Goal: Task Accomplishment & Management: Manage account settings

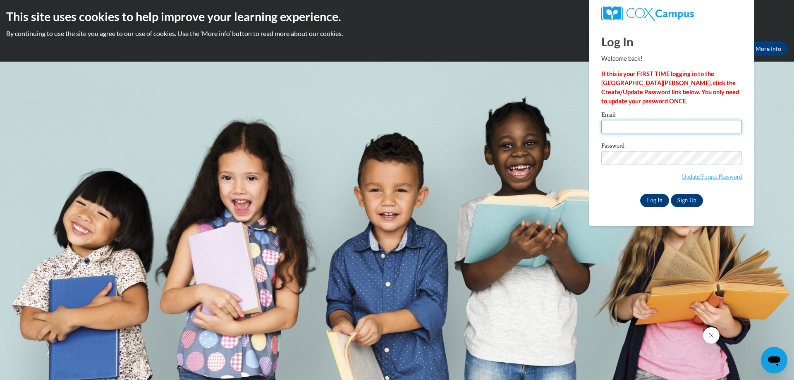
type input "[EMAIL_ADDRESS][DOMAIN_NAME]"
click at [655, 203] on input "Log In" at bounding box center [654, 200] width 29 height 13
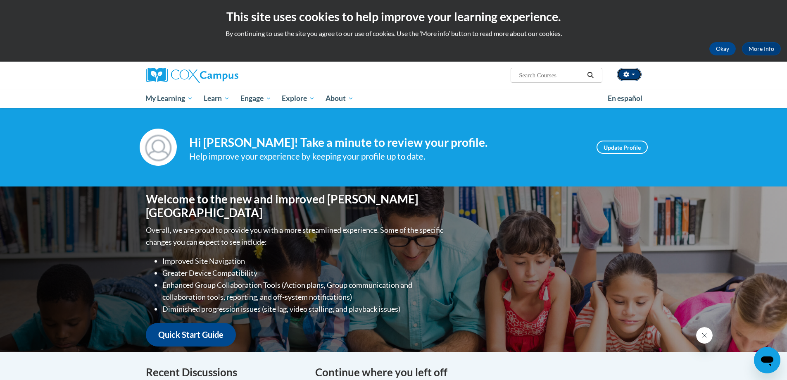
click at [629, 77] on button "button" at bounding box center [629, 74] width 25 height 13
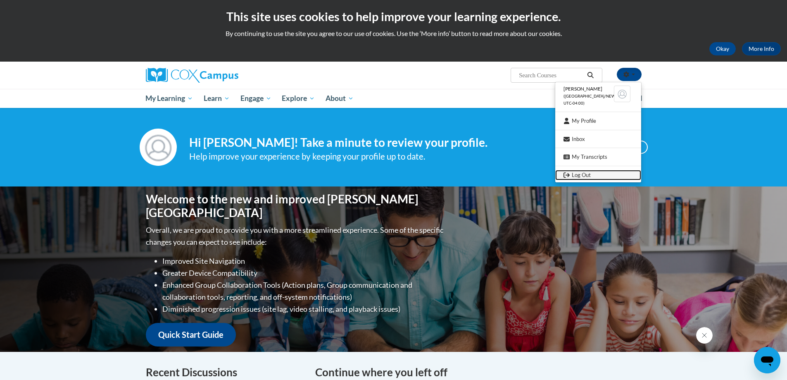
click at [582, 178] on link "Log Out" at bounding box center [598, 175] width 86 height 10
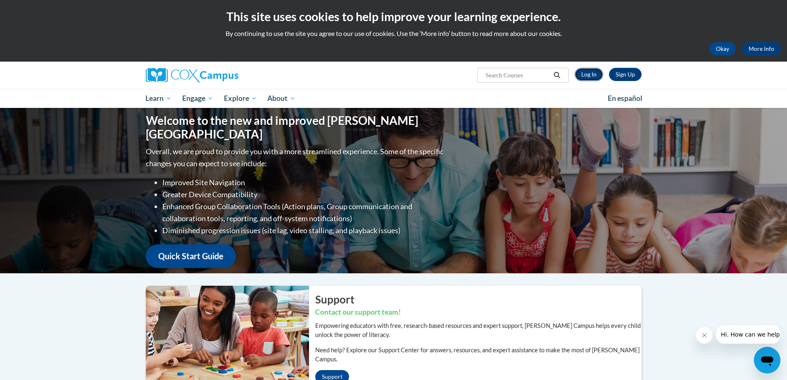
click at [580, 69] on link "Log In" at bounding box center [589, 74] width 29 height 13
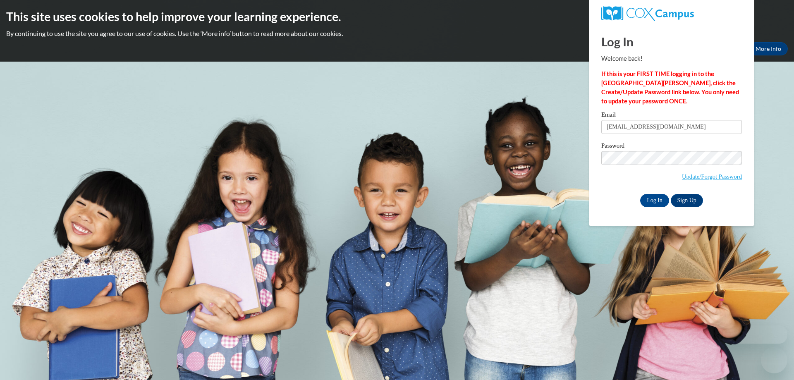
click at [679, 125] on input "[EMAIL_ADDRESS][DOMAIN_NAME]" at bounding box center [671, 127] width 141 height 14
type input "h"
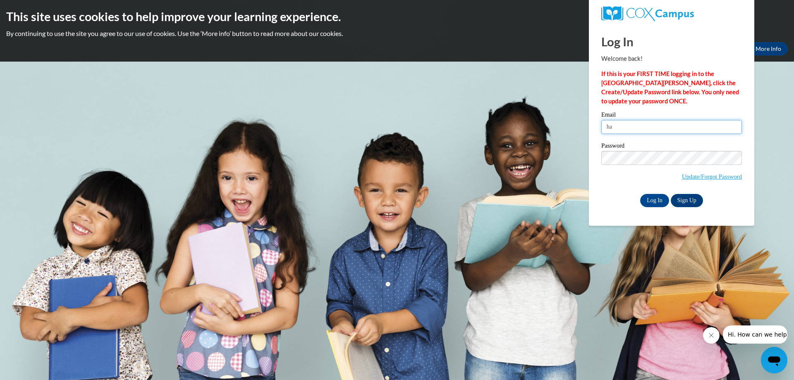
type input "h"
type input "julianeal2008@gmail.com"
click at [640, 194] on input "Log In" at bounding box center [654, 200] width 29 height 13
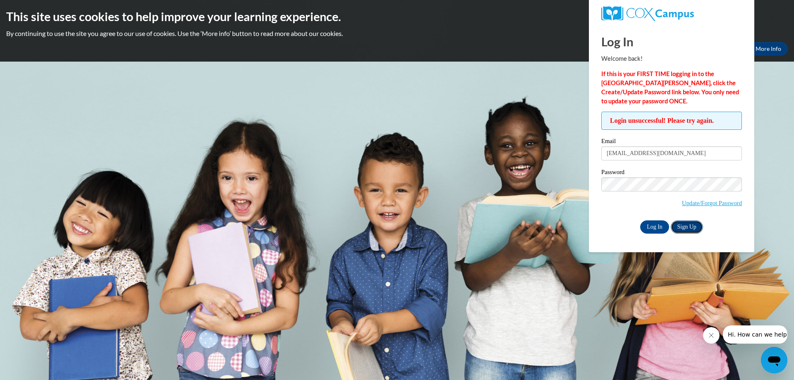
click at [692, 229] on link "Sign Up" at bounding box center [686, 226] width 32 height 13
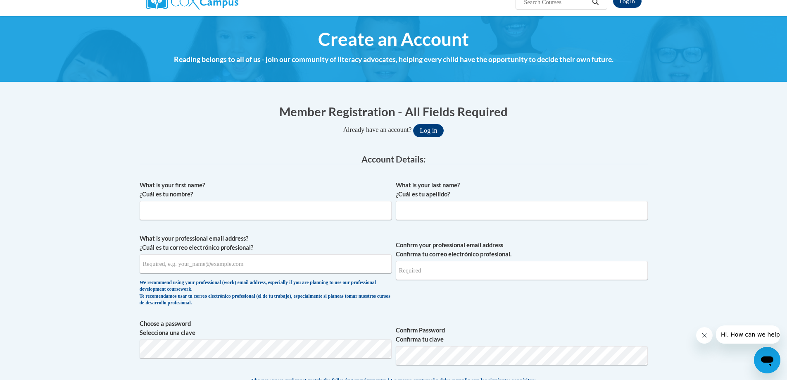
scroll to position [83, 0]
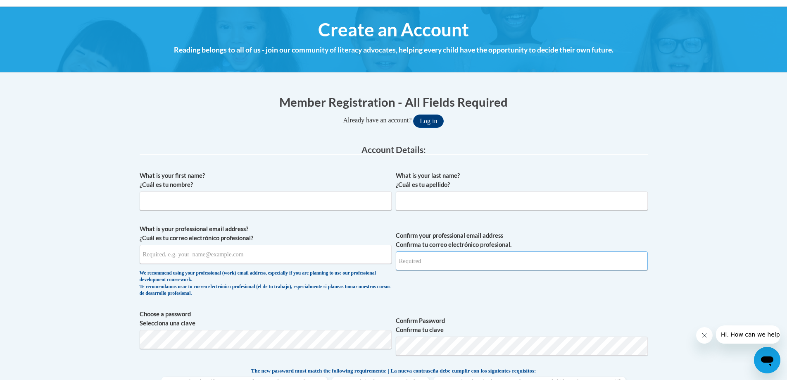
type input "[EMAIL_ADDRESS][DOMAIN_NAME]"
click at [209, 197] on input "What is your first name? ¿Cuál es tu nombre?" at bounding box center [266, 200] width 252 height 19
type input "Julia"
click at [441, 206] on input "What is your last name? ¿Cuál es tu apellido?" at bounding box center [522, 200] width 252 height 19
type input "Neal"
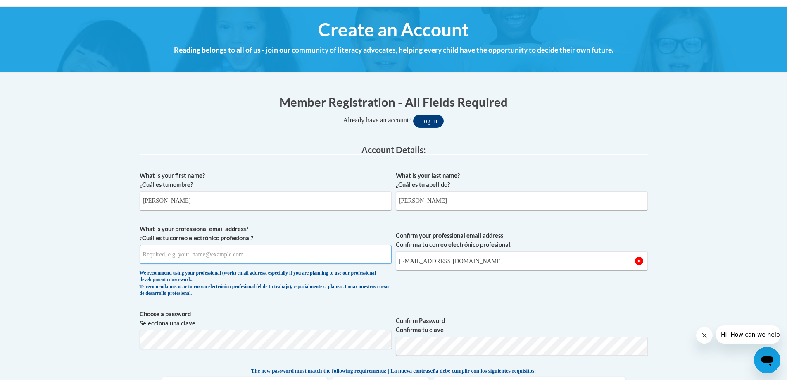
click at [166, 253] on input "What is your professional email address? ¿Cuál es tu correo electrónico profesi…" at bounding box center [266, 254] width 252 height 19
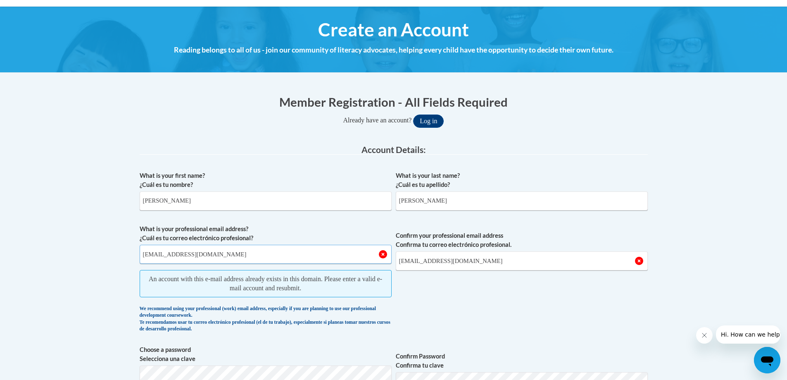
click at [223, 254] on input "julianeal2008@gmail.com" at bounding box center [266, 254] width 252 height 19
click at [144, 258] on input "julianeal2008@gmail.com" at bounding box center [266, 254] width 252 height 19
type input "Julianeal2008@gmail.com"
click at [634, 147] on legend "Account Details:" at bounding box center [394, 150] width 508 height 10
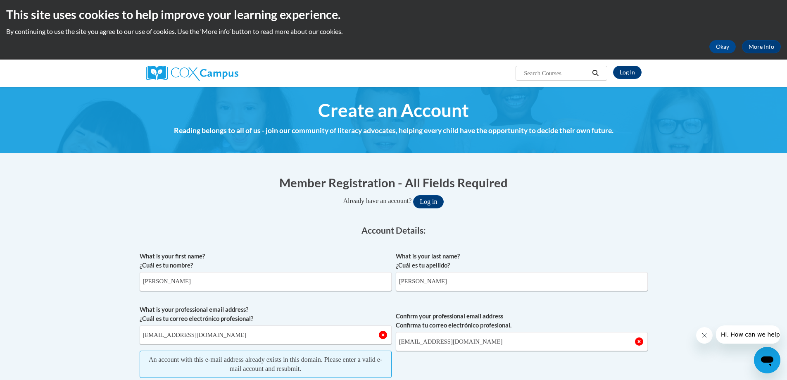
scroll to position [0, 0]
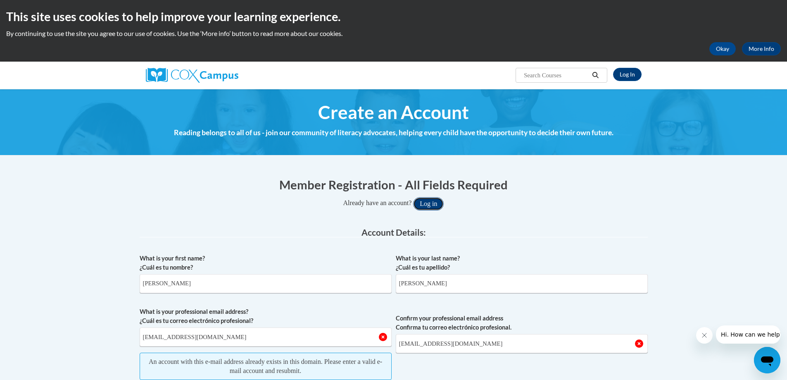
click at [428, 204] on button "Log in" at bounding box center [428, 203] width 31 height 13
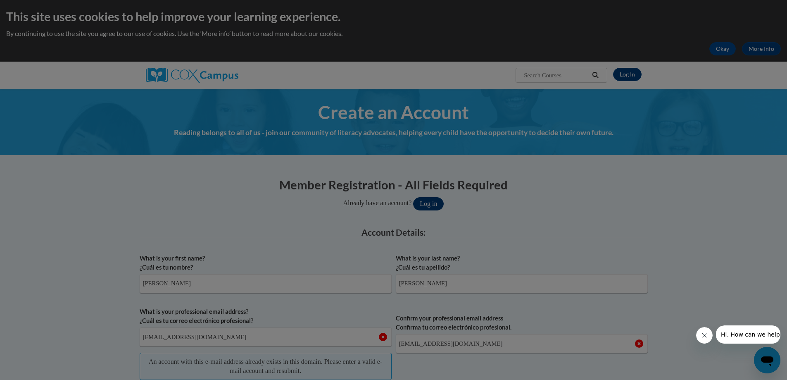
scroll to position [94, 0]
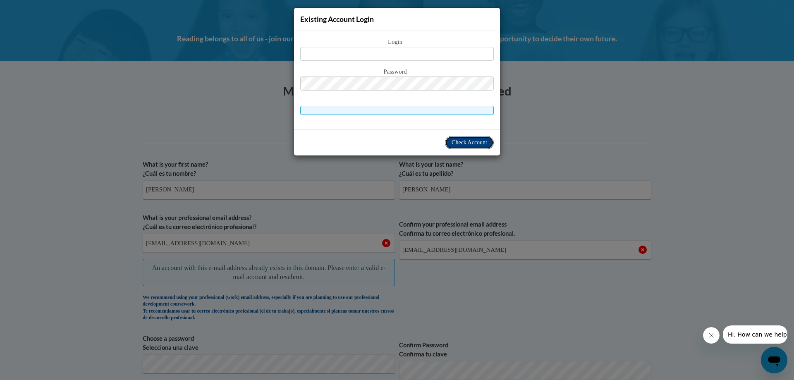
click at [460, 145] on span "Check Account" at bounding box center [469, 142] width 36 height 6
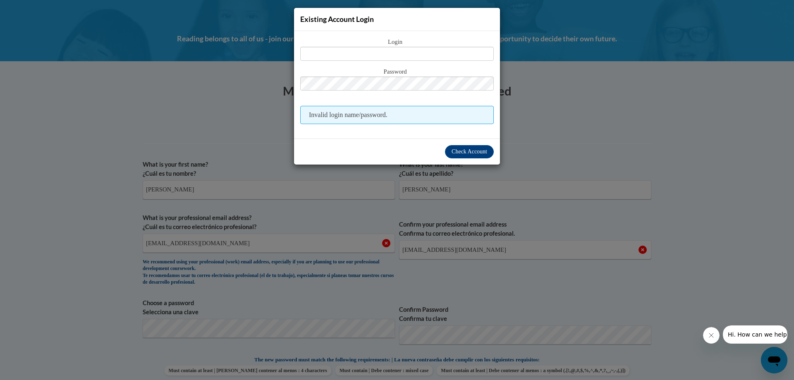
click at [675, 146] on div "Existing Account Login Login Password Invalid login name/password. Check Account" at bounding box center [397, 190] width 794 height 380
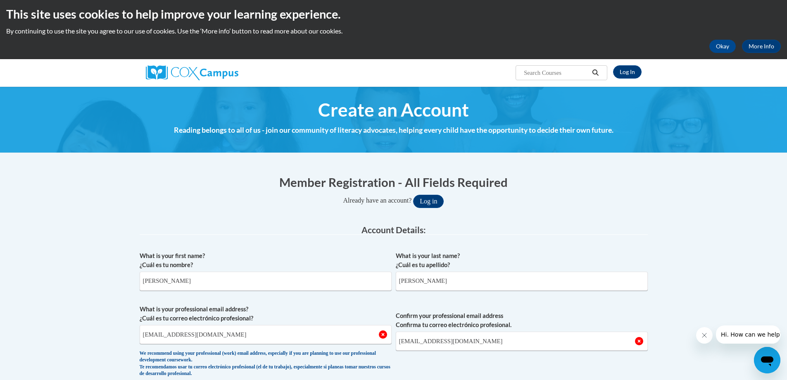
scroll to position [0, 0]
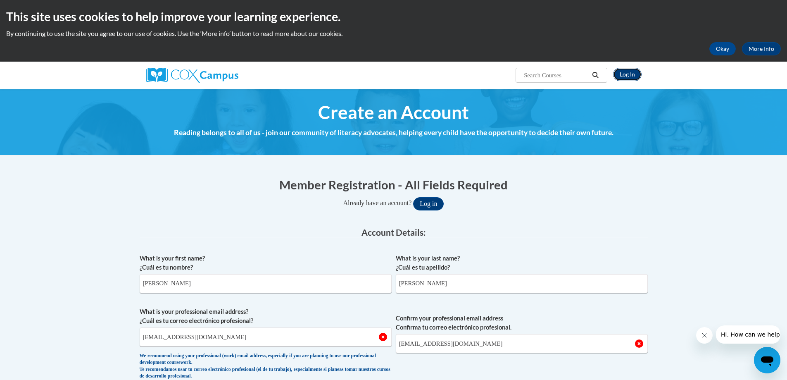
click at [624, 69] on link "Log In" at bounding box center [627, 74] width 29 height 13
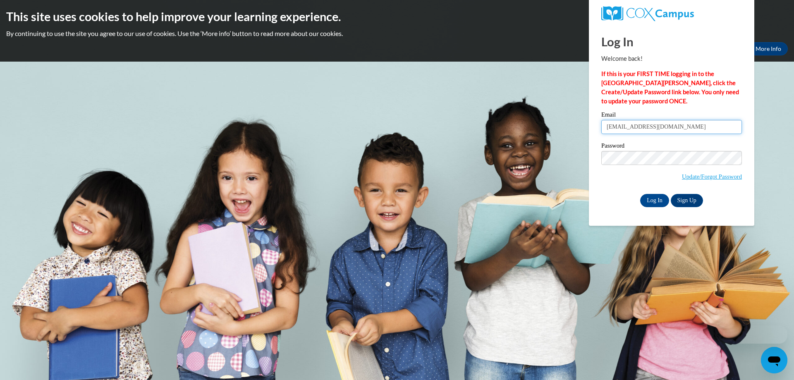
click at [704, 126] on input "[EMAIL_ADDRESS][DOMAIN_NAME]" at bounding box center [671, 127] width 141 height 14
type input "h"
type input "[EMAIL_ADDRESS][DOMAIN_NAME]"
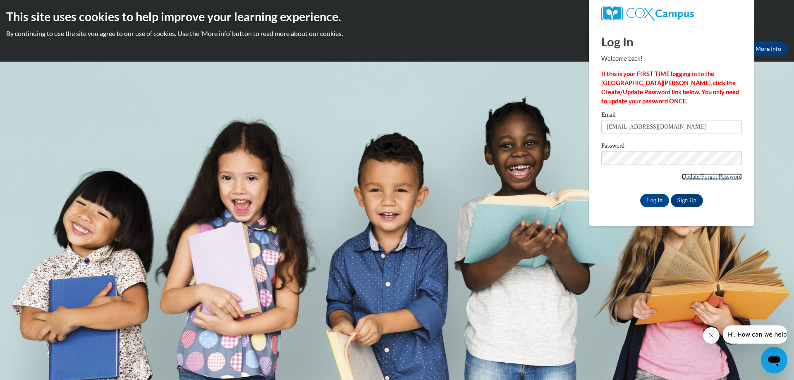
click at [704, 176] on link "Update/Forgot Password" at bounding box center [712, 176] width 60 height 7
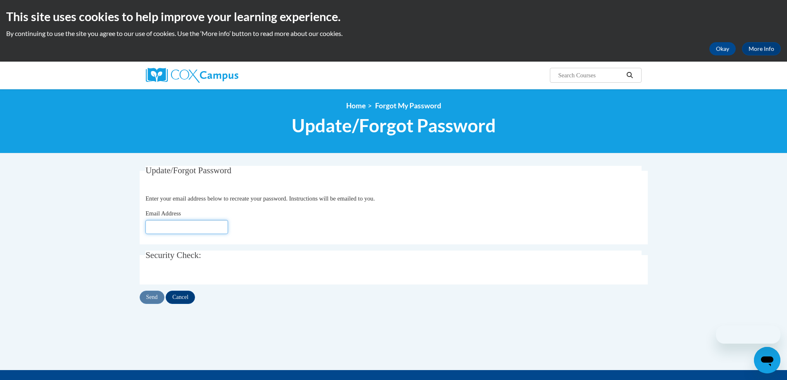
click at [187, 228] on input "Email Address" at bounding box center [186, 227] width 83 height 14
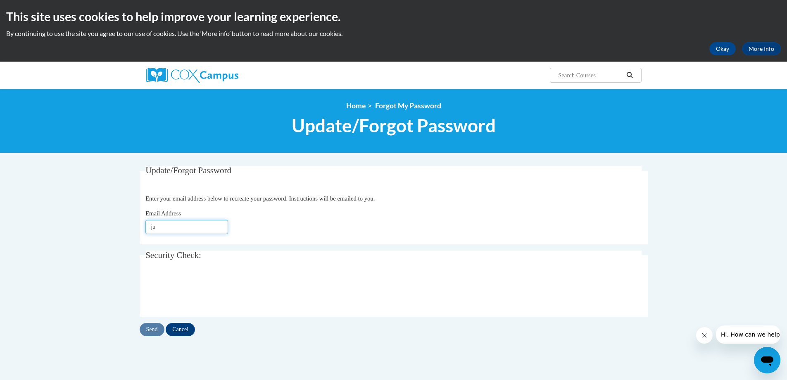
type input "julianeal2008@gmail.com"
click at [155, 327] on input "Send" at bounding box center [152, 329] width 25 height 13
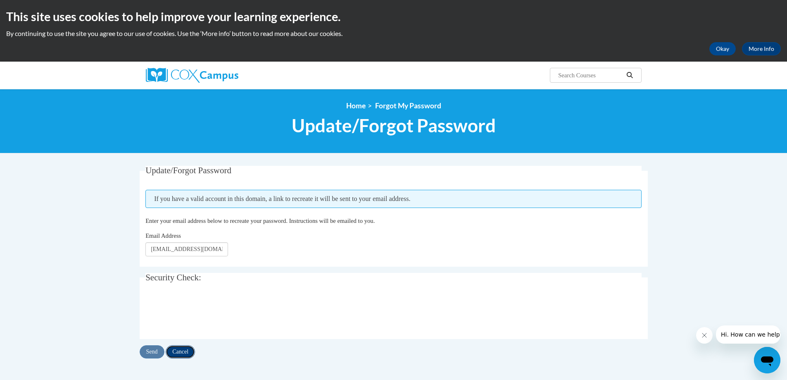
click at [181, 346] on input "Cancel" at bounding box center [180, 351] width 29 height 13
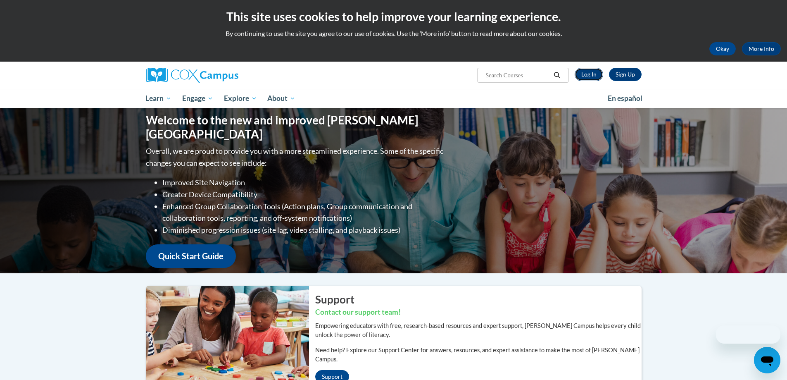
click at [596, 75] on link "Log In" at bounding box center [589, 74] width 29 height 13
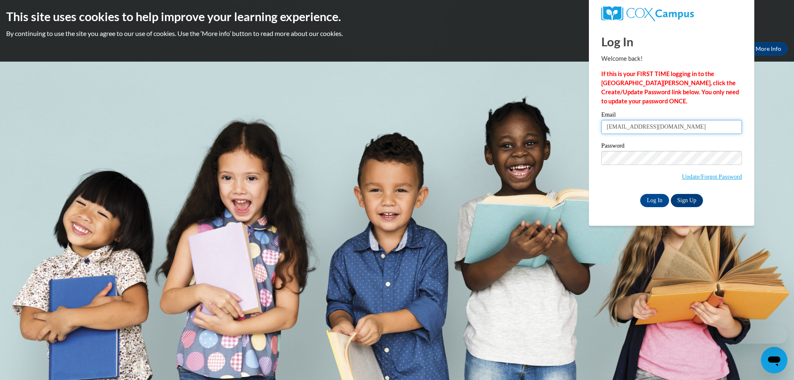
click at [690, 129] on input "[EMAIL_ADDRESS][DOMAIN_NAME]" at bounding box center [671, 127] width 141 height 14
type input "[EMAIL_ADDRESS][DOMAIN_NAME]"
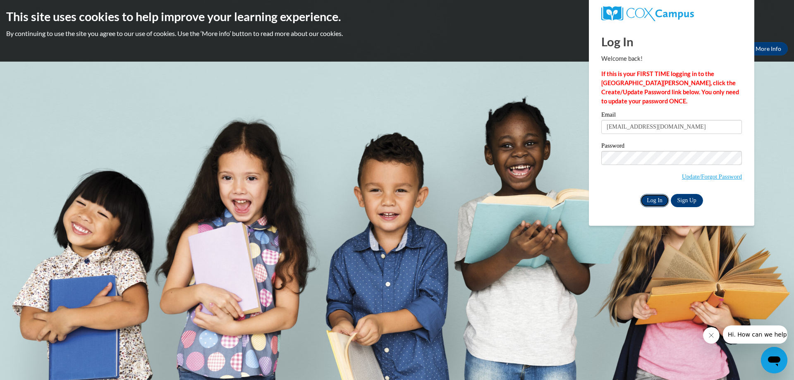
click at [656, 202] on input "Log In" at bounding box center [654, 200] width 29 height 13
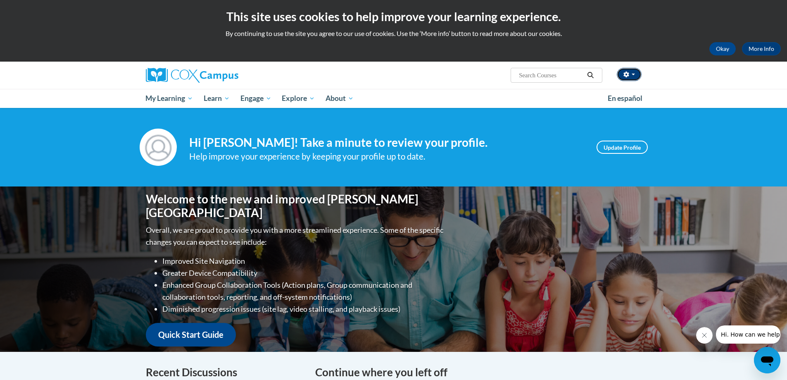
click at [640, 76] on button "button" at bounding box center [629, 74] width 25 height 13
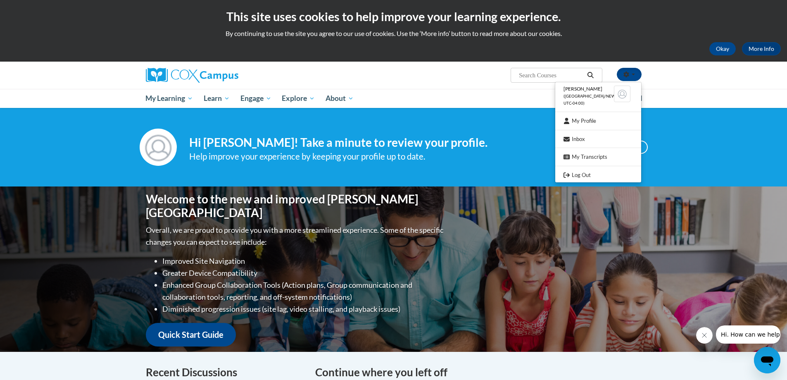
click at [574, 169] on ul "Ladesha Conley (America/New_York UTC-04:00) My Profile Inbox My Transcripts Log…" at bounding box center [598, 132] width 87 height 100
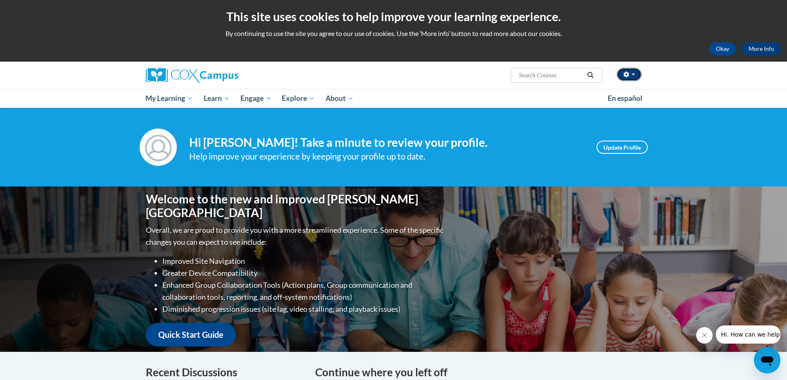
click at [636, 71] on button "button" at bounding box center [629, 74] width 25 height 13
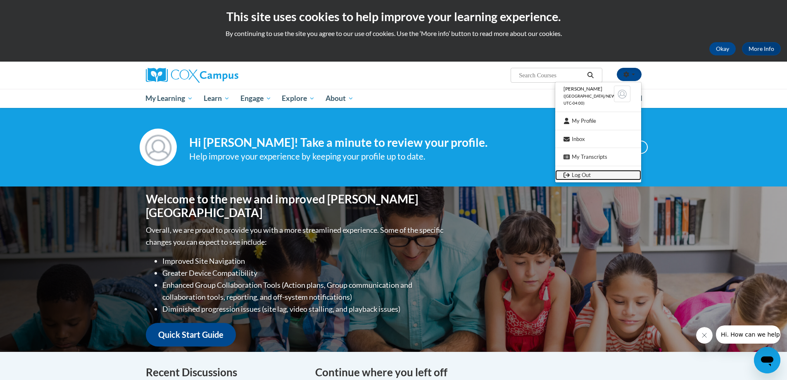
click at [585, 177] on link "Log Out" at bounding box center [598, 175] width 86 height 10
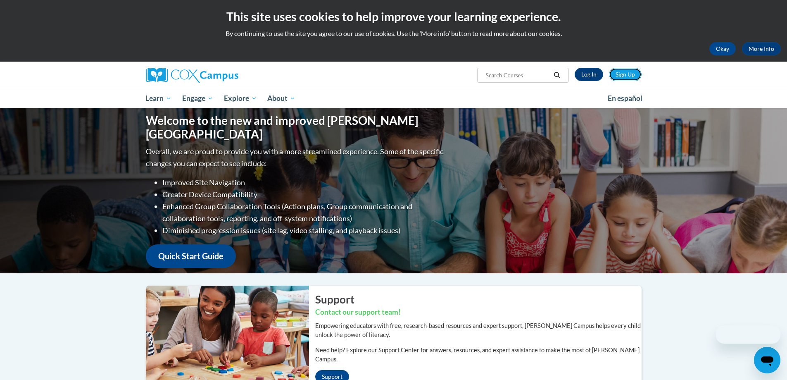
click at [633, 72] on link "Sign Up" at bounding box center [625, 74] width 33 height 13
click at [591, 75] on link "Log In" at bounding box center [589, 74] width 29 height 13
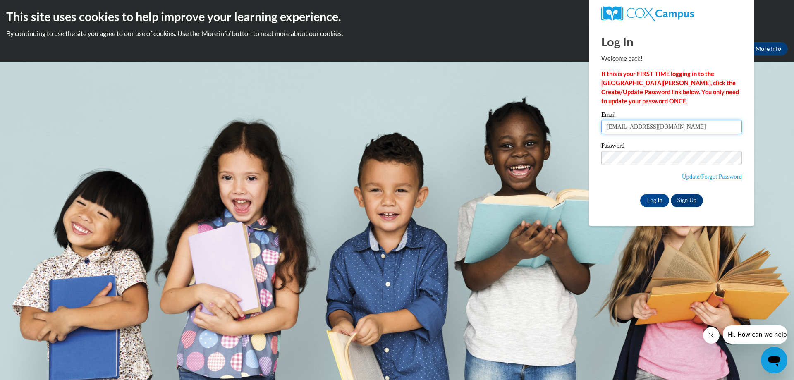
click at [667, 129] on input "ladeshac12@gmail.com" at bounding box center [671, 127] width 141 height 14
type input "schloe.kc@gmail.com"
click at [658, 200] on input "Log In" at bounding box center [654, 200] width 29 height 13
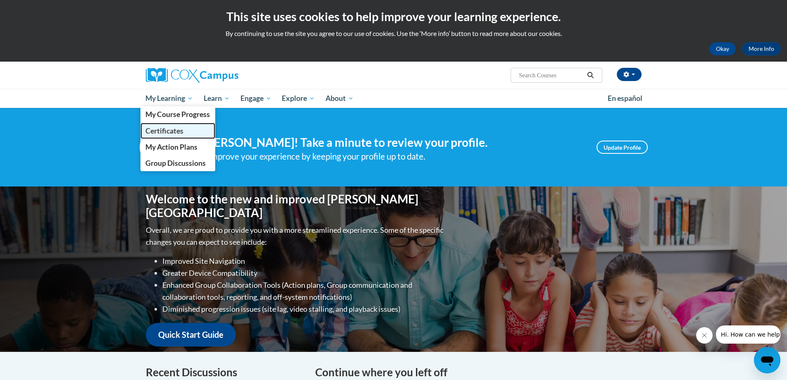
click at [171, 126] on span "Certificates" at bounding box center [164, 130] width 38 height 9
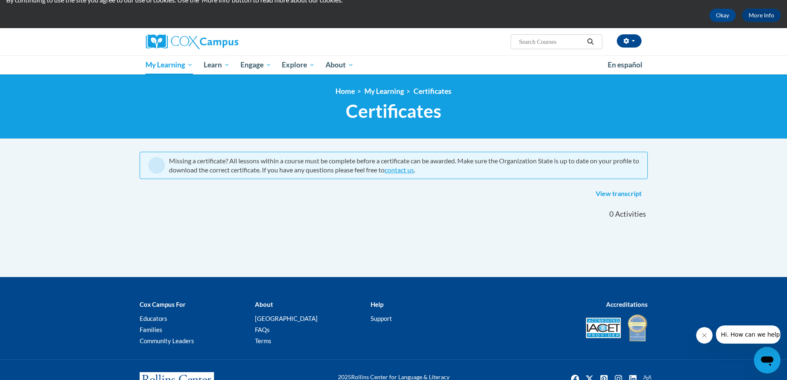
scroll to position [67, 0]
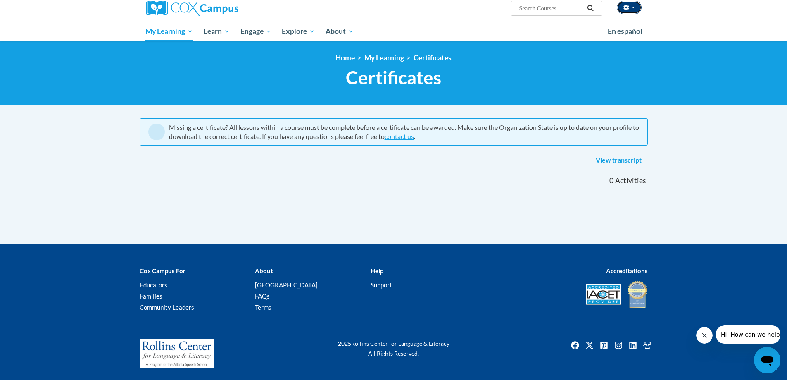
click at [634, 12] on button "button" at bounding box center [629, 7] width 25 height 13
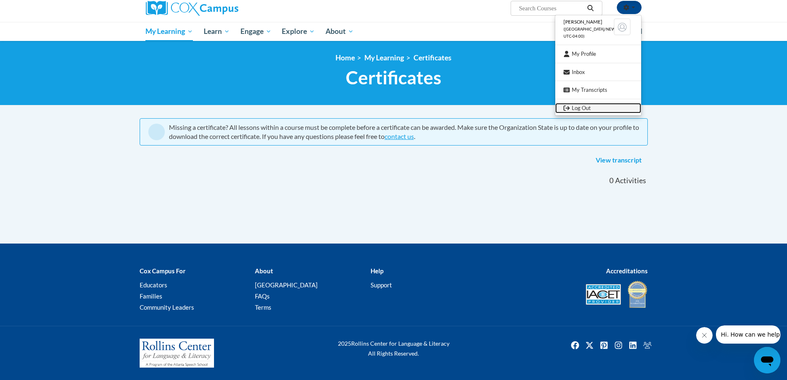
click at [585, 107] on link "Log Out" at bounding box center [598, 108] width 86 height 10
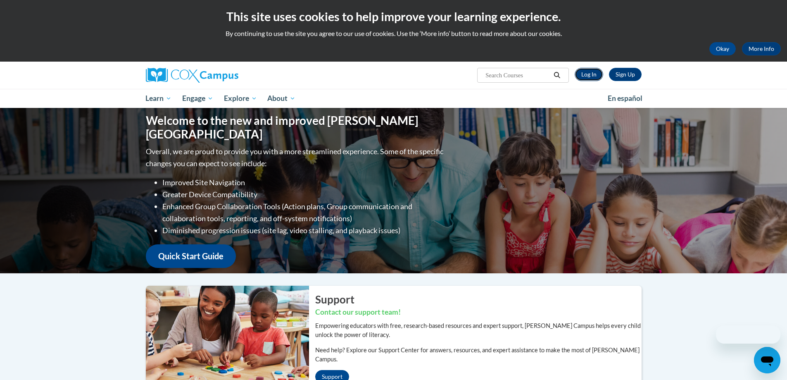
click at [593, 74] on link "Log In" at bounding box center [589, 74] width 29 height 13
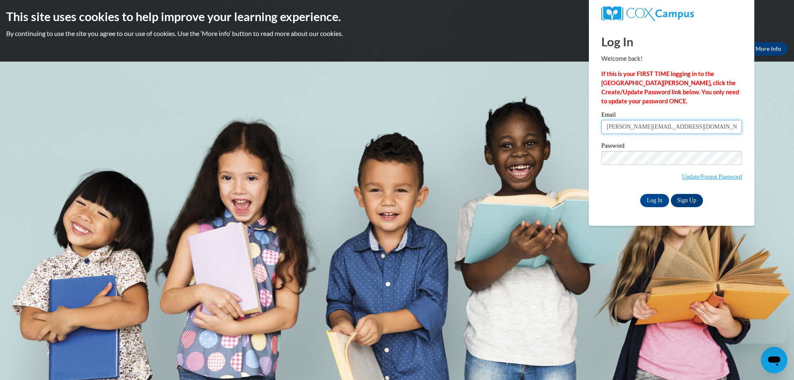
click at [679, 126] on input "schloe.kc@gmail.com" at bounding box center [671, 127] width 141 height 14
type input "mariacarolinaom@icloud.com"
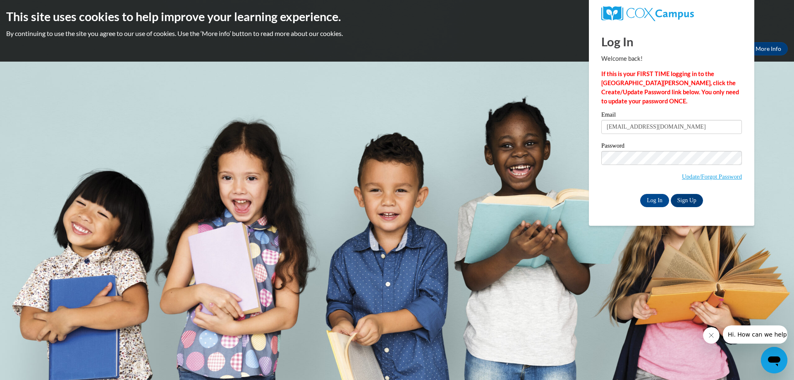
click at [653, 192] on div "Email mariacarolinaom@icloud.com Password Update/Forgot Password Log In Sign Up…" at bounding box center [671, 159] width 141 height 95
click at [654, 198] on input "Log In" at bounding box center [654, 200] width 29 height 13
